Goal: Task Accomplishment & Management: Manage account settings

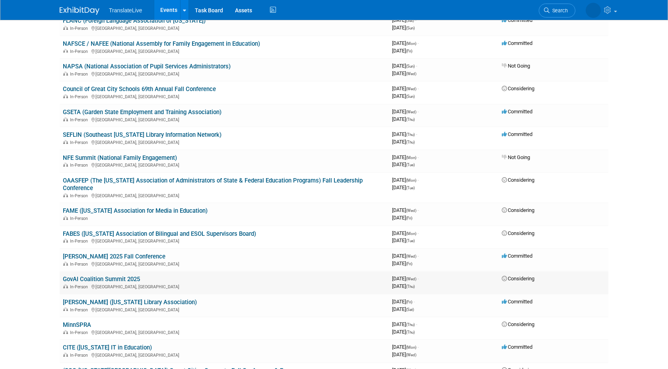
scroll to position [164, 0]
click at [217, 45] on link "NAFSCE / NAFEE (National Assembly for Family Engagement in Education)" at bounding box center [161, 44] width 197 height 7
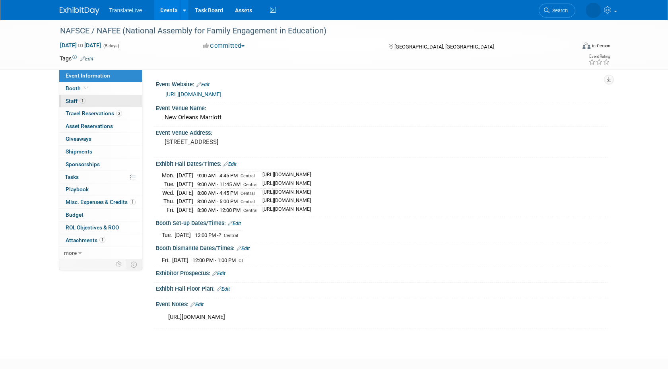
click at [80, 99] on span "Staff 1" at bounding box center [76, 101] width 20 height 6
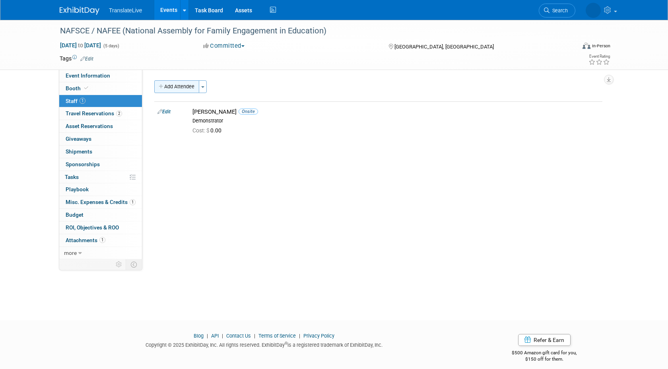
click at [181, 88] on button "Add Attendee" at bounding box center [176, 86] width 45 height 13
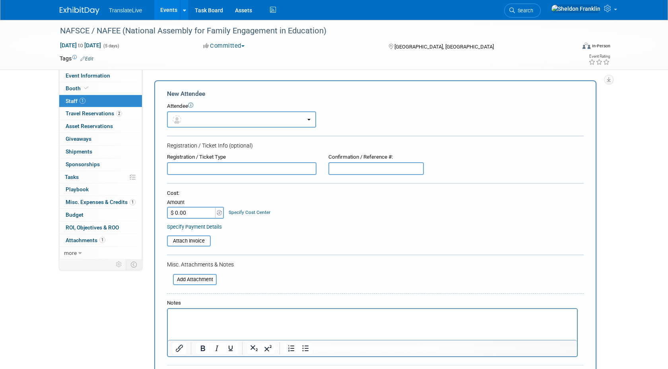
click at [249, 116] on button "button" at bounding box center [241, 119] width 149 height 16
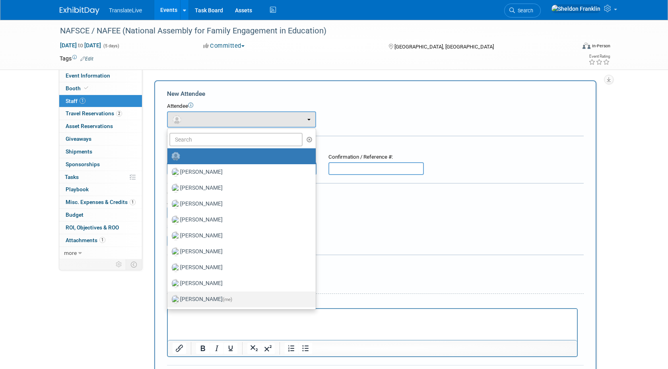
click at [217, 296] on label "Sheldon Franklin (me)" at bounding box center [239, 299] width 136 height 13
click at [169, 296] on input "Sheldon Franklin (me)" at bounding box center [165, 298] width 5 height 5
select select "061ee059-0f2f-40ea-965a-35ba37802ee9"
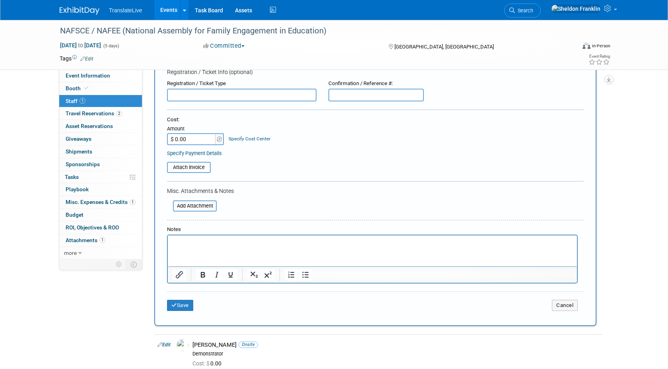
scroll to position [116, 0]
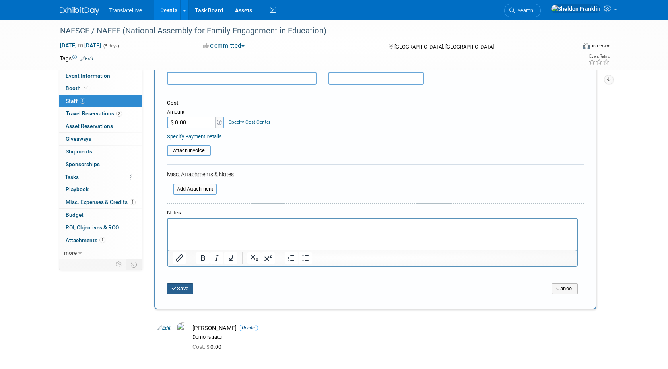
click at [178, 291] on button "Save" at bounding box center [180, 288] width 26 height 11
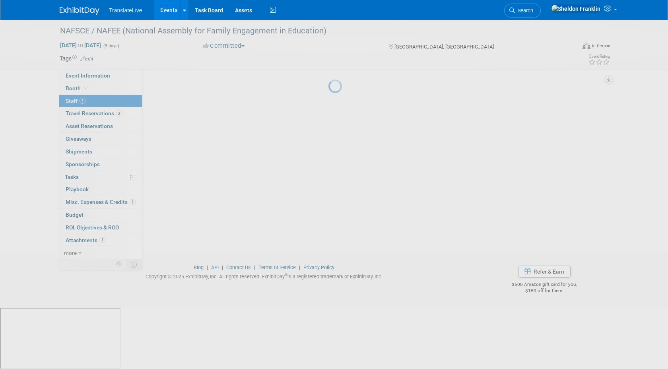
scroll to position [7, 0]
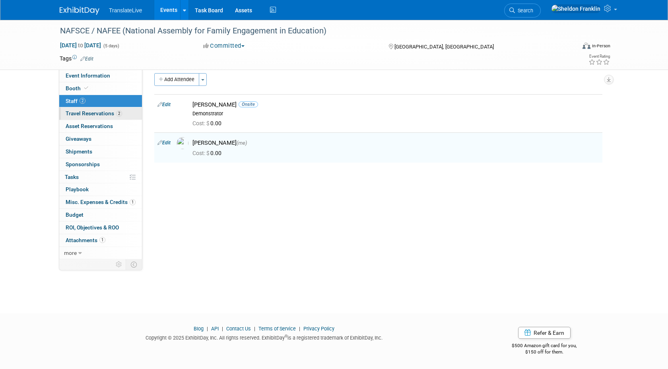
click at [105, 113] on span "Travel Reservations 2" at bounding box center [94, 113] width 56 height 6
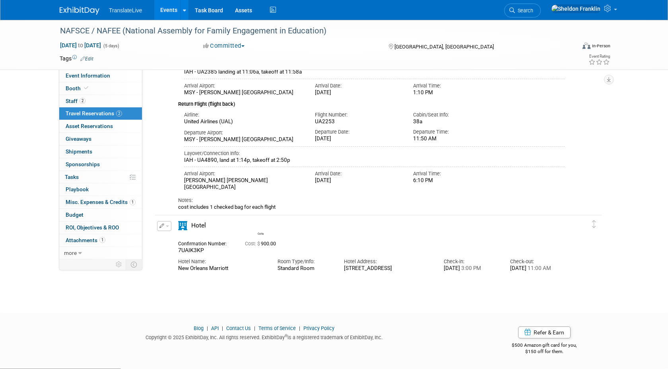
scroll to position [0, 0]
